Goal: Task Accomplishment & Management: Use online tool/utility

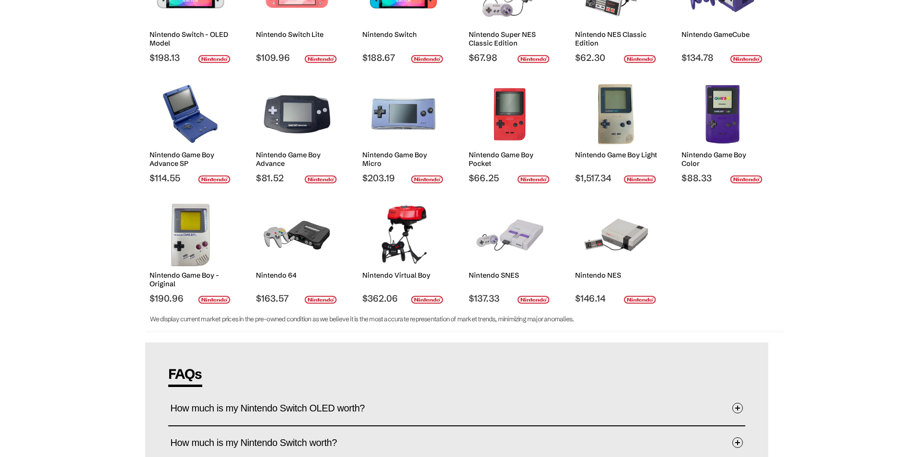
scroll to position [192, 0]
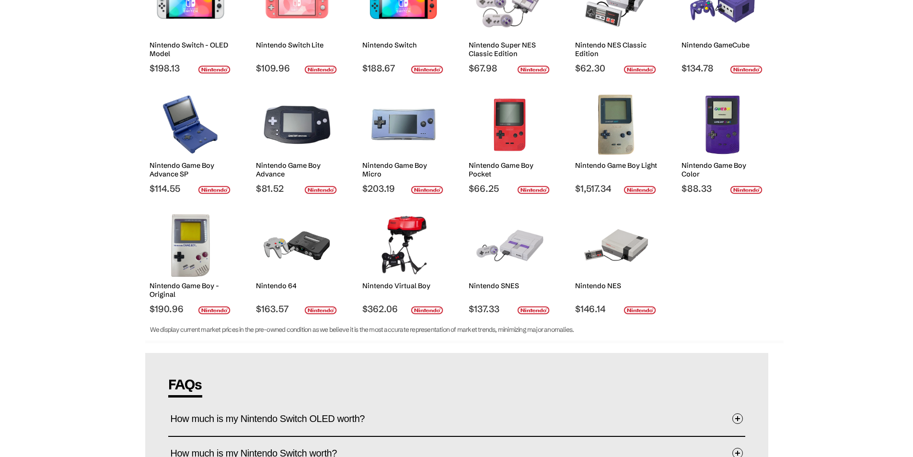
click at [630, 252] on img at bounding box center [617, 245] width 68 height 62
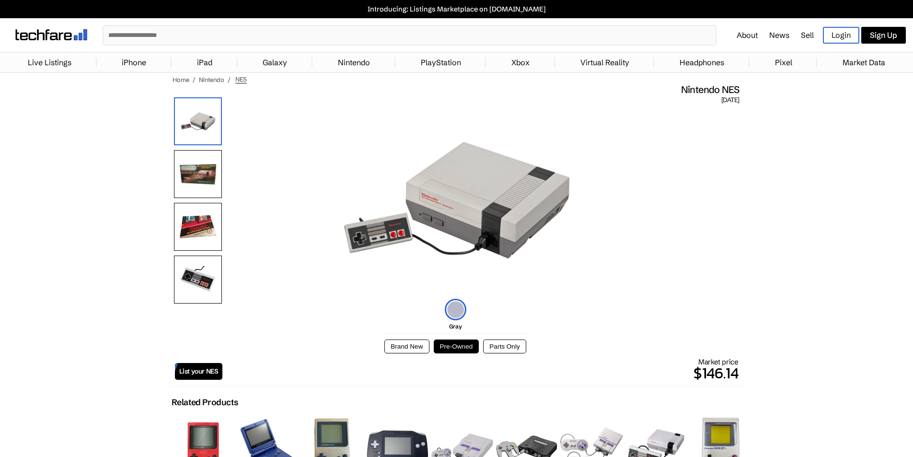
click at [513, 345] on button "Parts Only" at bounding box center [504, 346] width 43 height 14
click at [474, 344] on button "Pre-Owned" at bounding box center [457, 346] width 46 height 14
click at [502, 356] on div "Brand New Pre-Owned Parts Only" at bounding box center [457, 345] width 144 height 26
click at [499, 352] on button "Parts Only" at bounding box center [504, 346] width 43 height 14
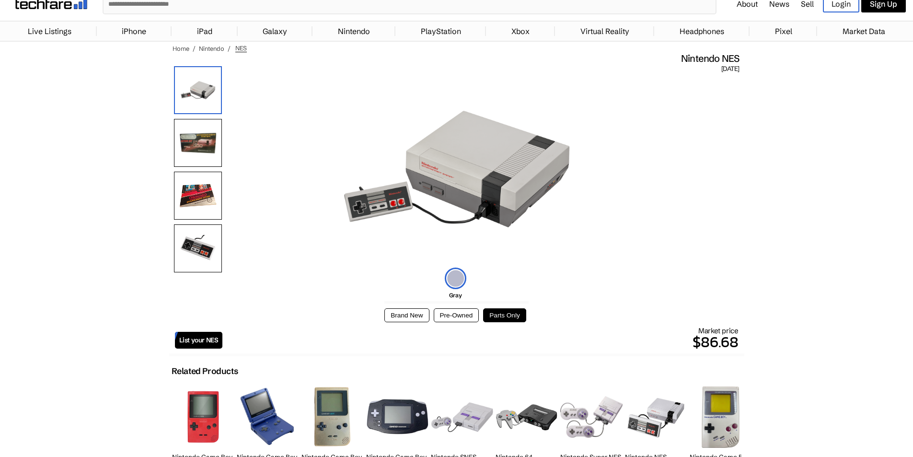
scroll to position [48, 0]
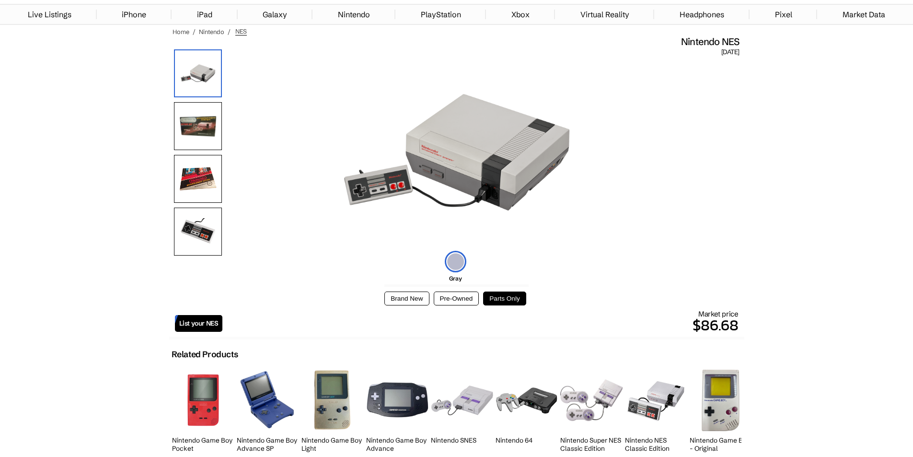
click at [209, 320] on span "List your NES" at bounding box center [198, 323] width 39 height 8
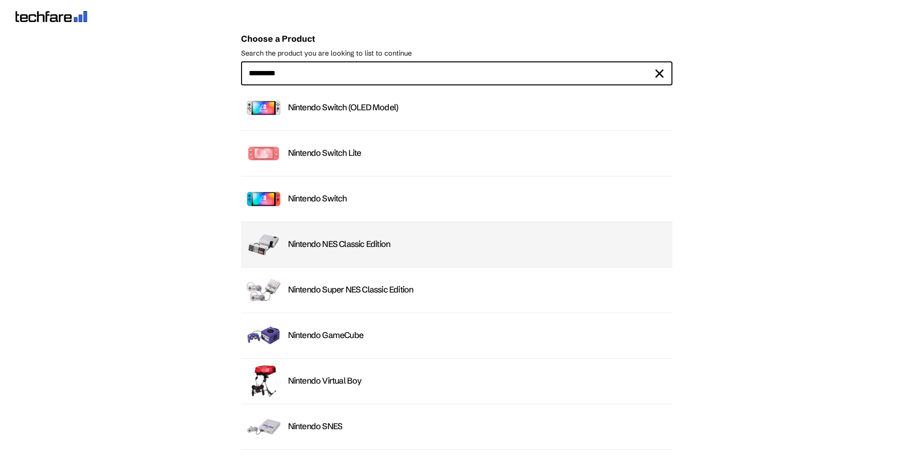
type input "********"
click at [374, 249] on div "Nintendo NES Classic Edition" at bounding box center [477, 244] width 379 height 11
